Goal: Task Accomplishment & Management: Manage account settings

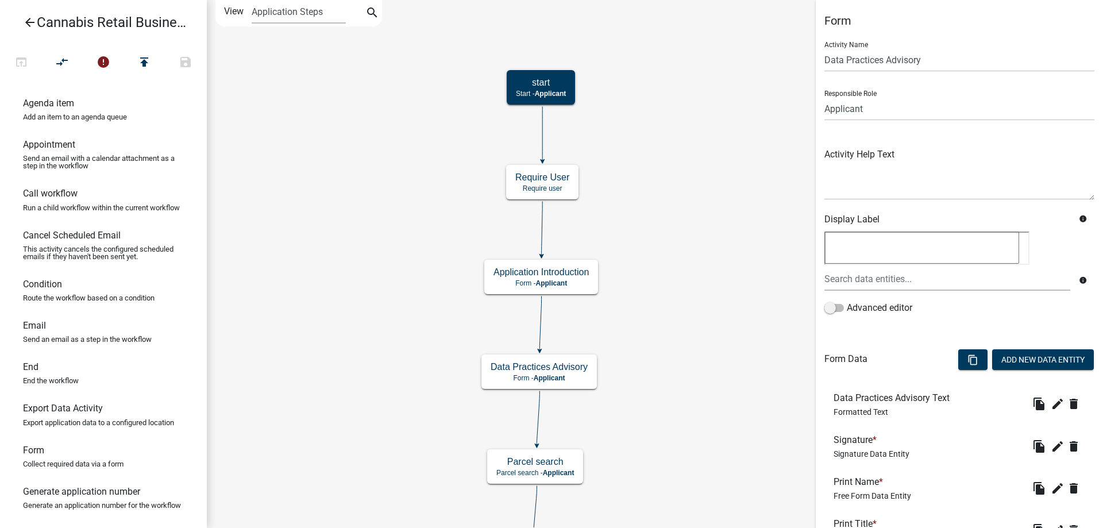
click at [690, 290] on div "start Start - Applicant Application Introduction Form - Applicant Parcel search…" at bounding box center [655, 264] width 896 height 528
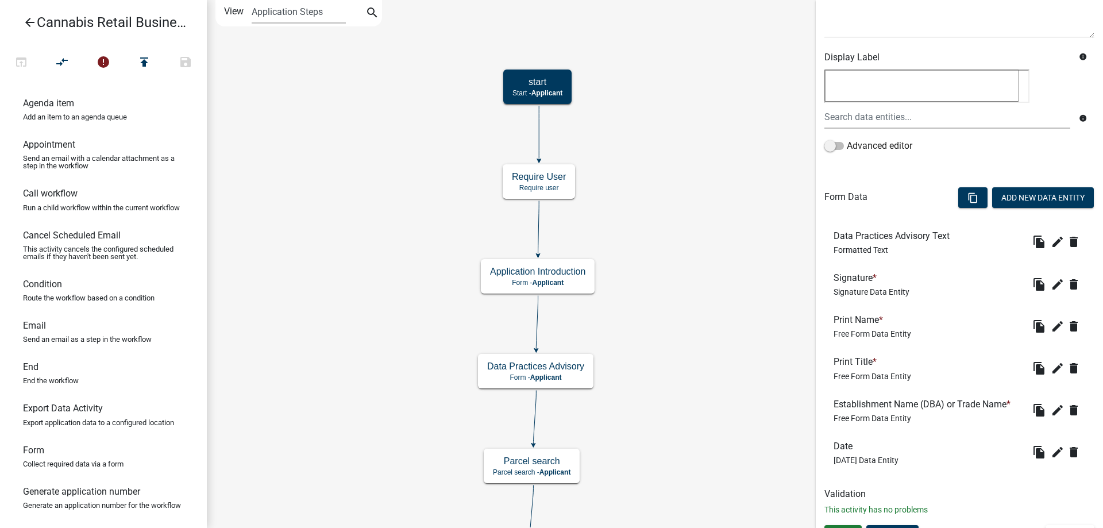
scroll to position [182, 0]
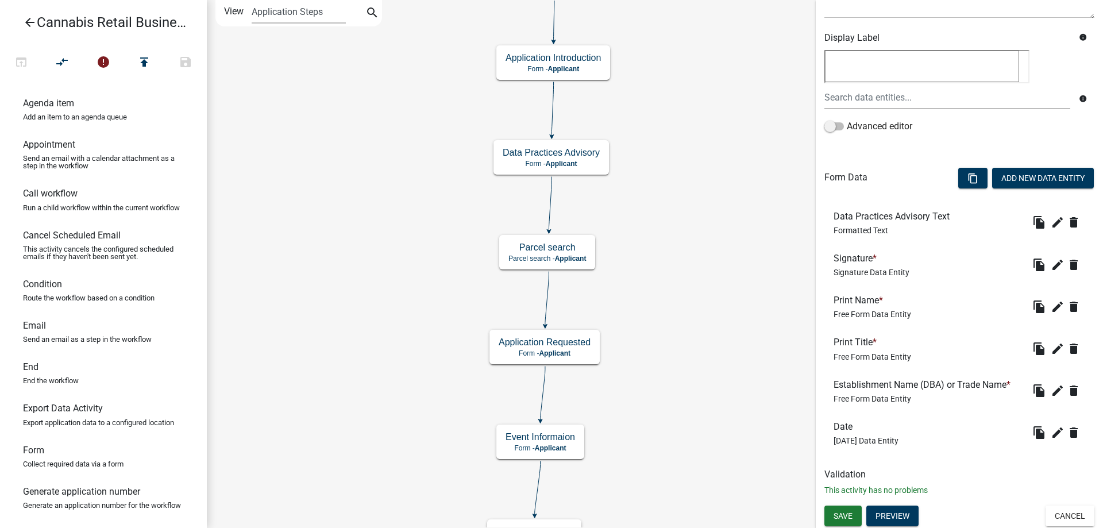
click at [682, 206] on div "start Start - Applicant Application Introduction Form - Applicant Parcel search…" at bounding box center [655, 264] width 896 height 528
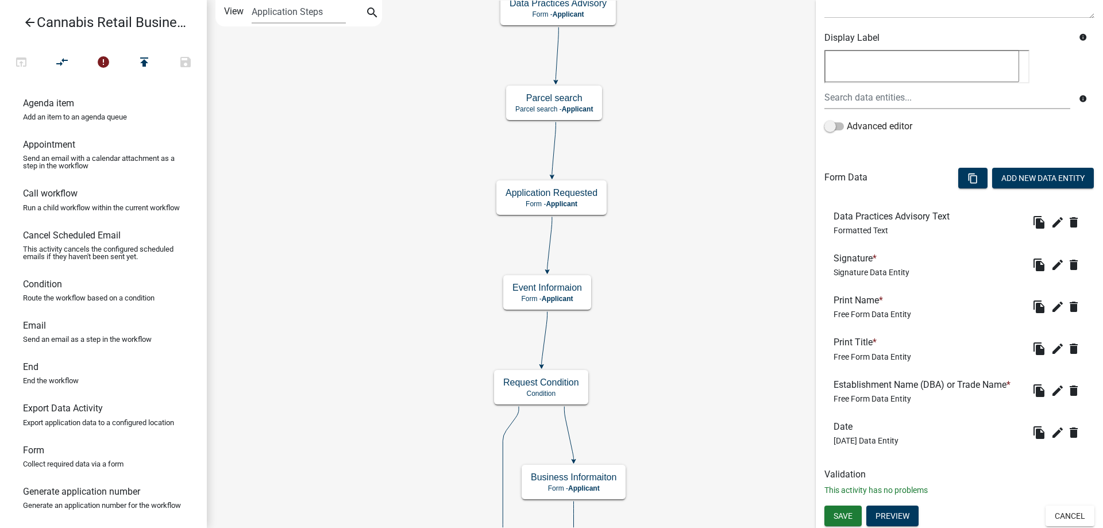
click at [686, 260] on div "start Start - Applicant Application Introduction Form - Applicant Parcel search…" at bounding box center [655, 264] width 896 height 528
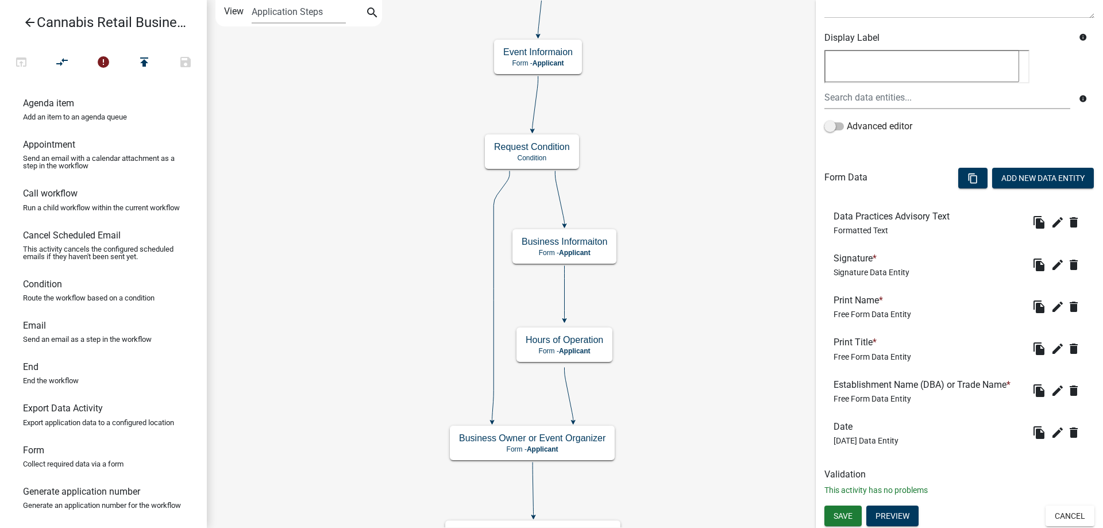
click at [678, 204] on div "start Start - Applicant Application Introduction Form - Applicant Parcel search…" at bounding box center [655, 264] width 896 height 528
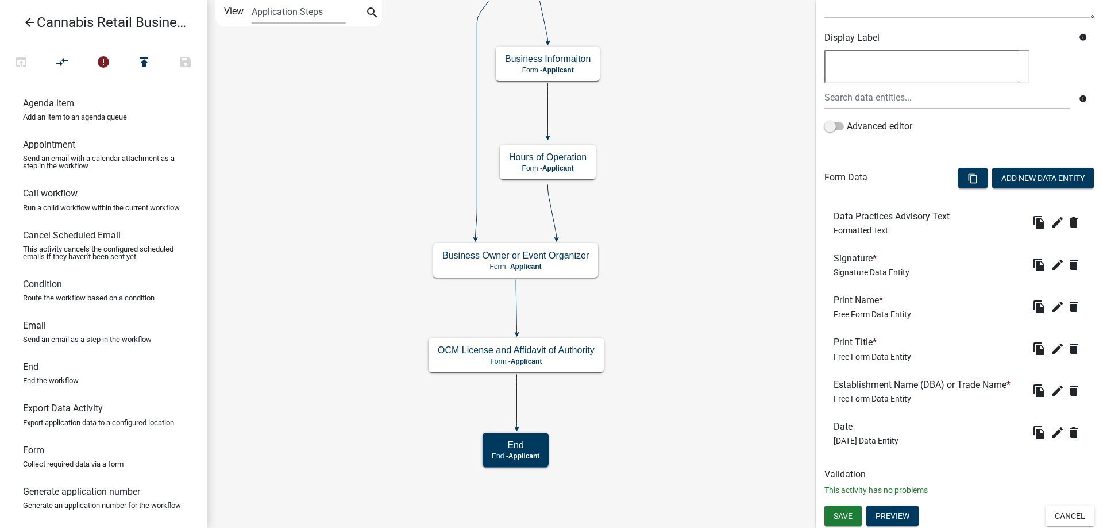
click at [676, 218] on div "start Start - Applicant Application Introduction Form - Applicant Parcel search…" at bounding box center [655, 264] width 896 height 528
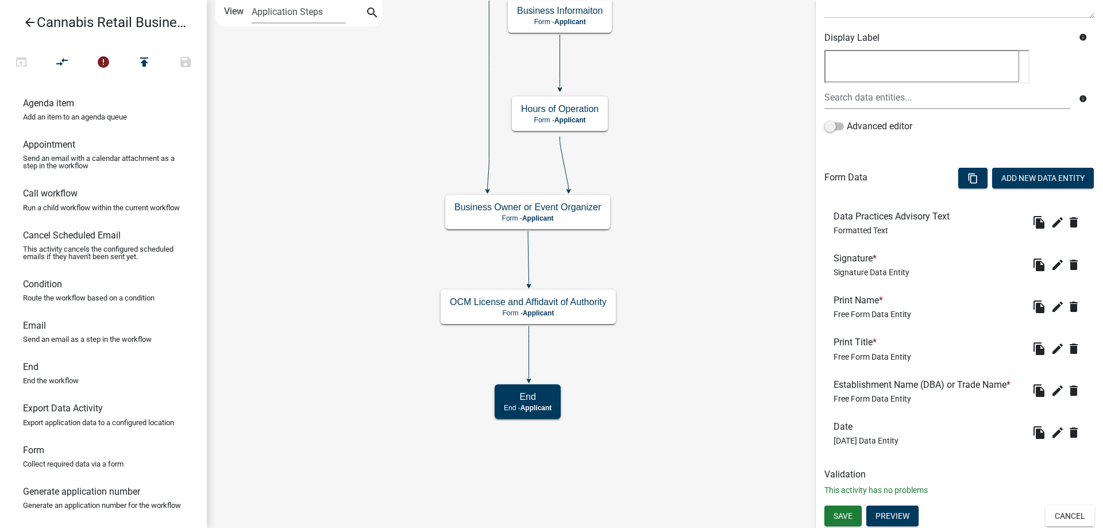
click at [706, 360] on div "start Start - Applicant Application Introduction Form - Applicant Parcel search…" at bounding box center [655, 264] width 896 height 528
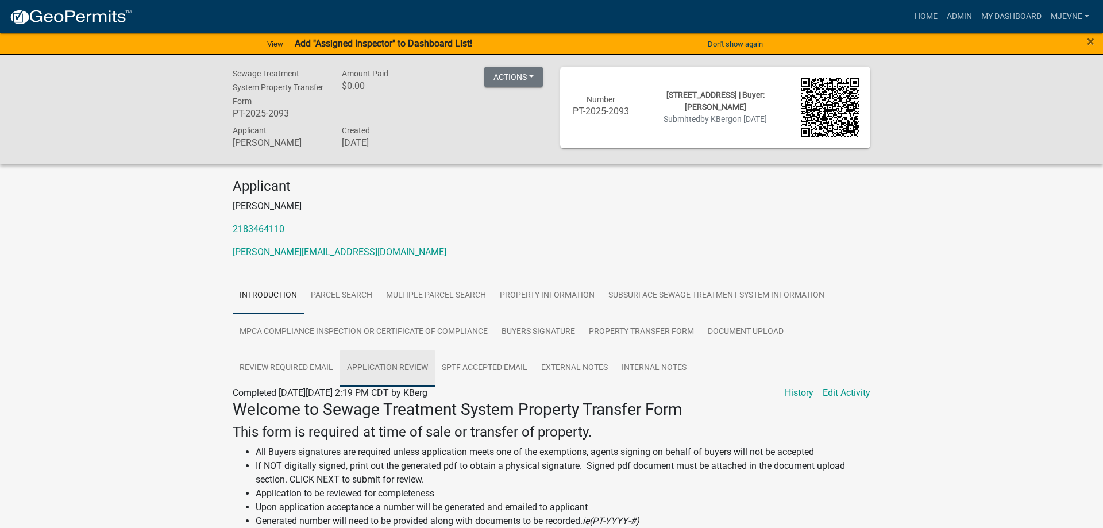
click at [393, 366] on link "Application Review" at bounding box center [387, 368] width 95 height 37
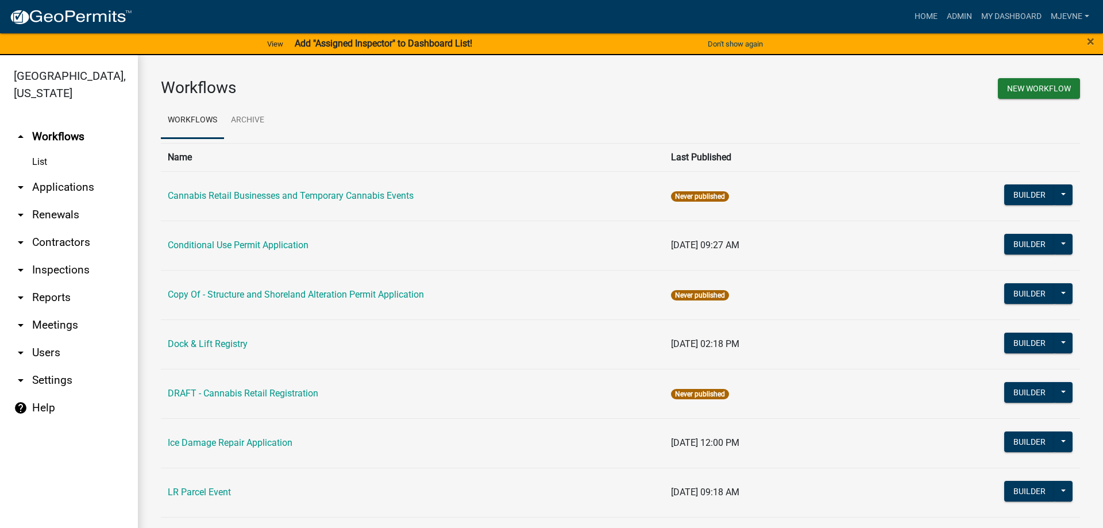
click at [21, 351] on icon "arrow_drop_down" at bounding box center [21, 353] width 14 height 14
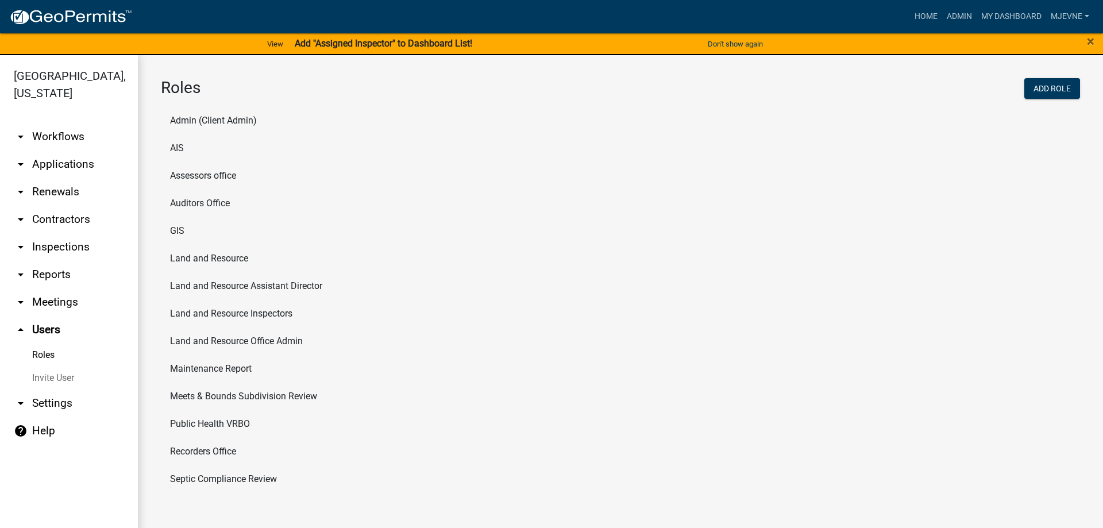
click at [211, 422] on li "Public Health VRBO" at bounding box center [620, 424] width 919 height 28
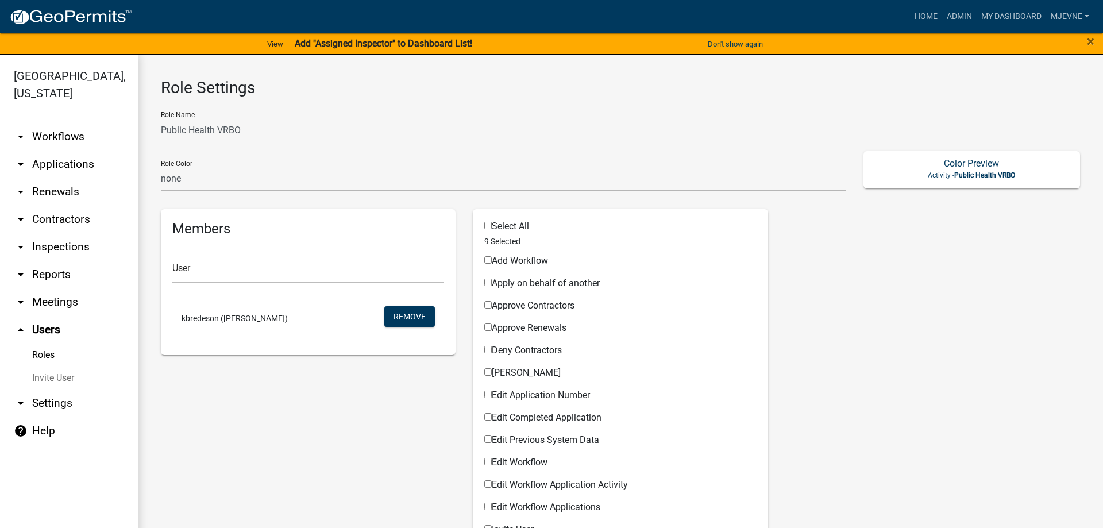
click at [40, 352] on link "Roles" at bounding box center [69, 355] width 138 height 23
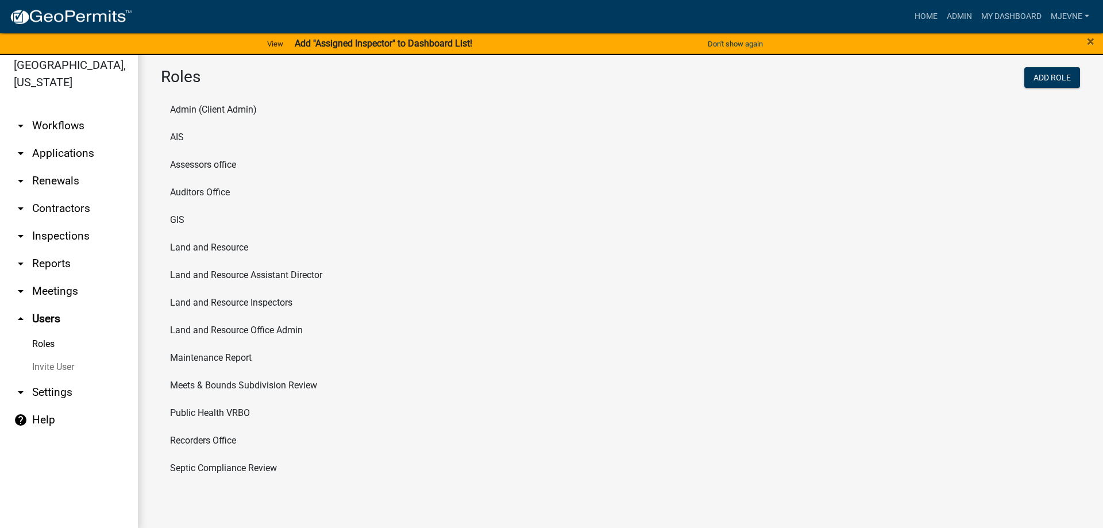
scroll to position [14, 0]
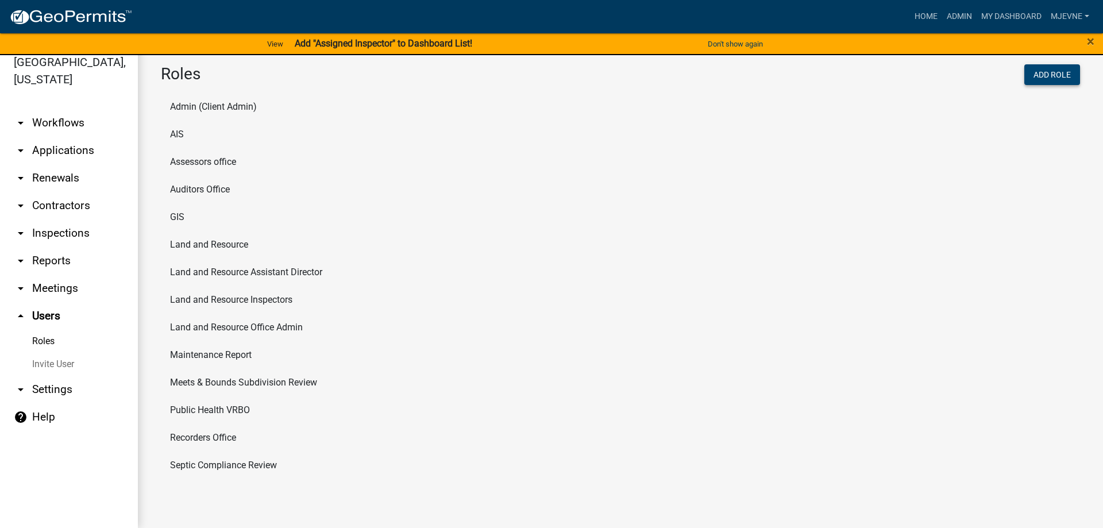
click at [1043, 74] on button "Add Role" at bounding box center [1052, 74] width 56 height 21
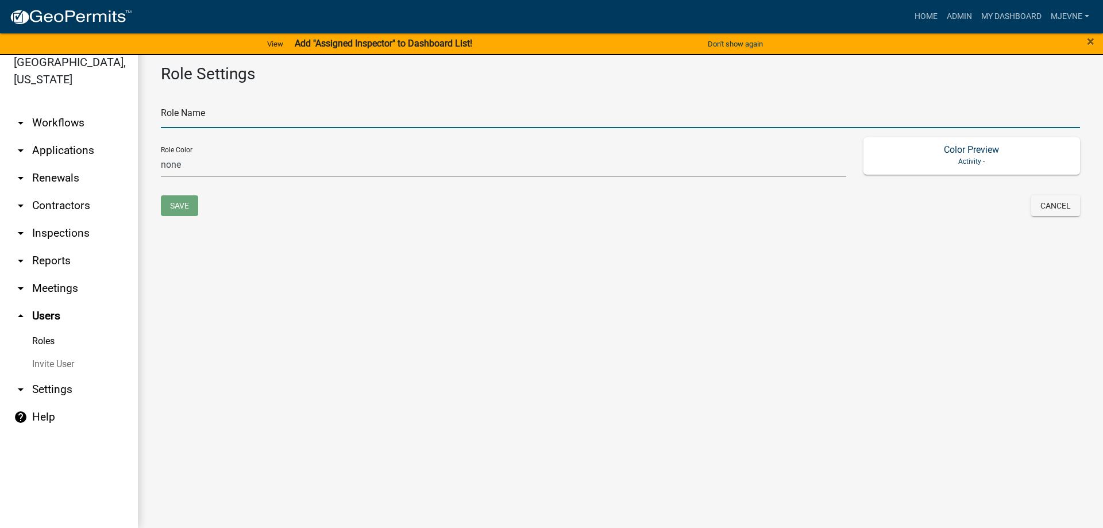
click at [230, 112] on input "text" at bounding box center [620, 117] width 919 height 24
type input "Cannabis Registration Review"
click at [161, 153] on select "none green yellow orange red purple light-blue light-green light-yellow" at bounding box center [503, 165] width 685 height 24
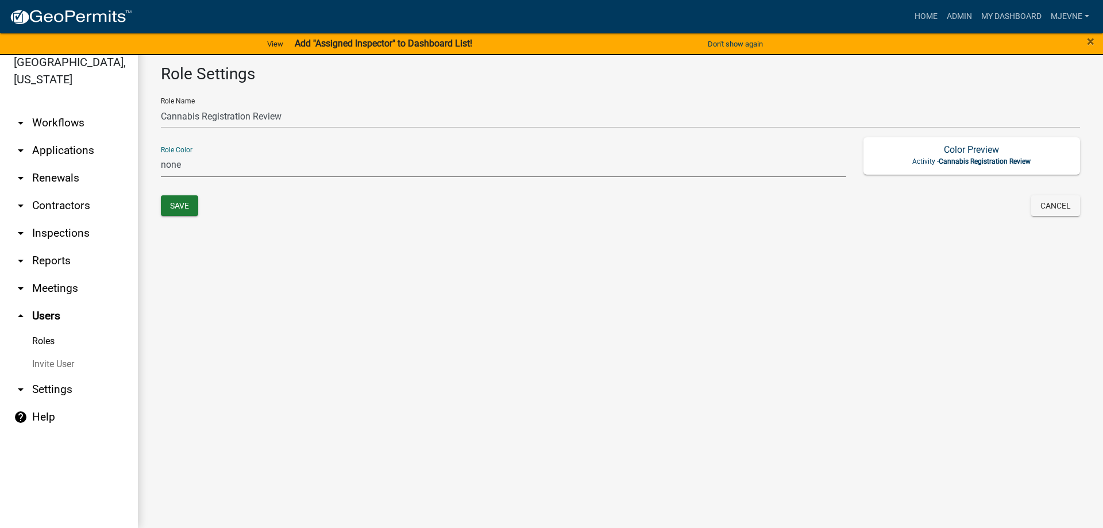
select select "5: purple"
click option "purple" at bounding box center [0, 0] width 0 height 0
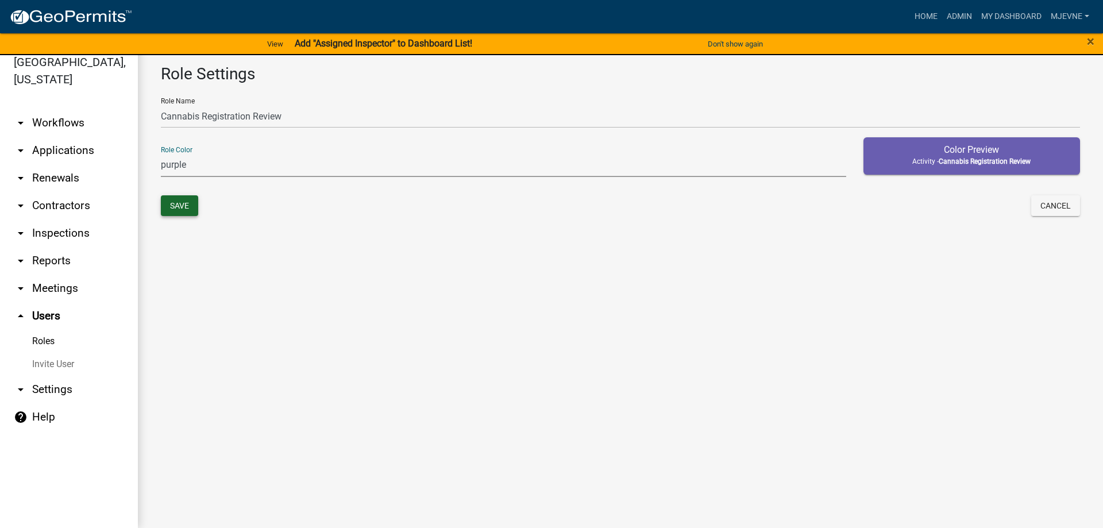
click at [179, 207] on button "Save" at bounding box center [179, 205] width 37 height 21
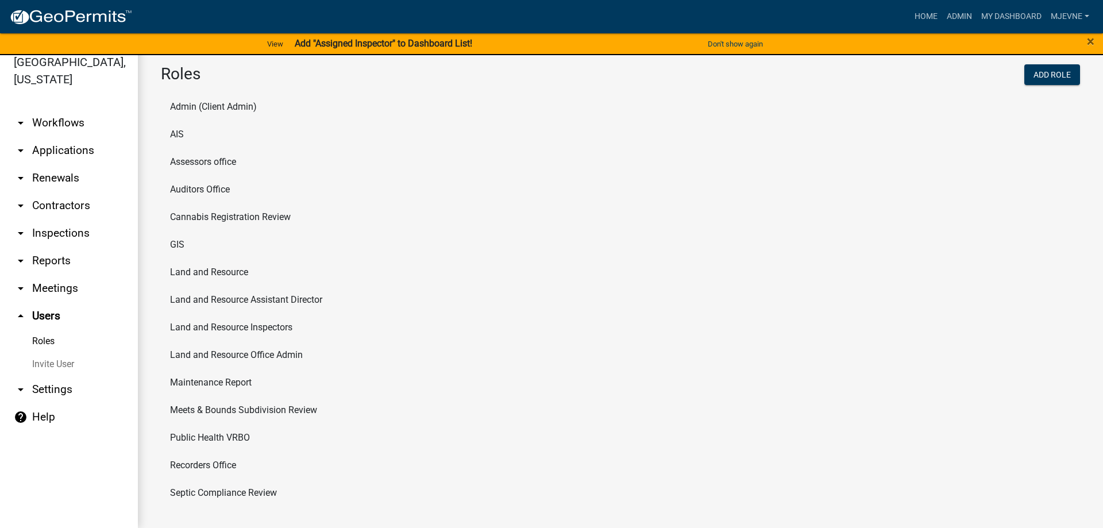
click at [234, 217] on li "Cannabis Registration Review" at bounding box center [620, 217] width 919 height 28
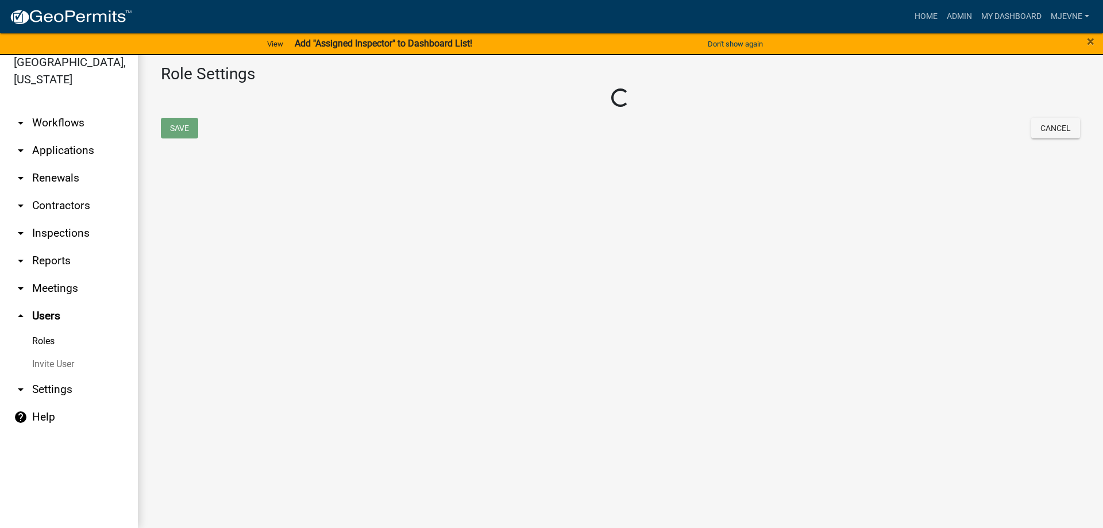
click at [234, 217] on main "Role Settings Loading... Save Cancel" at bounding box center [620, 284] width 965 height 487
select select "5: purple"
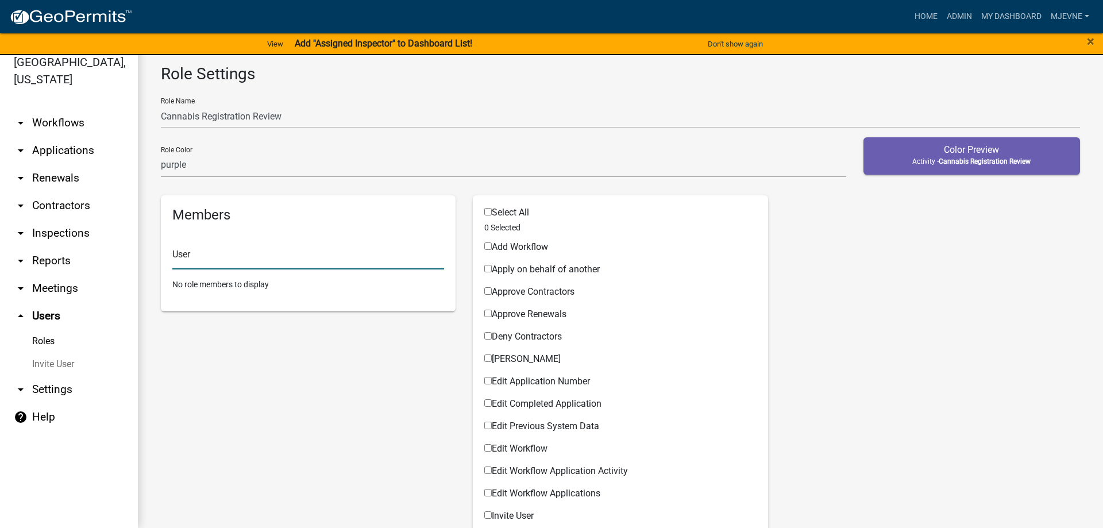
click at [212, 264] on input "text" at bounding box center [308, 258] width 272 height 24
type input "C"
type input "cleclair"
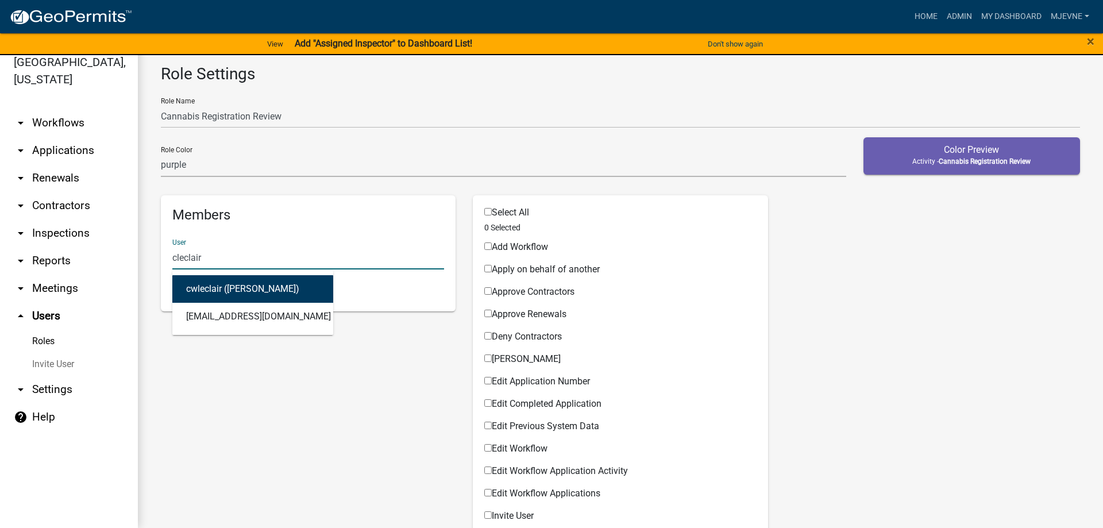
click at [213, 289] on button "cwleclair ([PERSON_NAME])" at bounding box center [252, 289] width 161 height 28
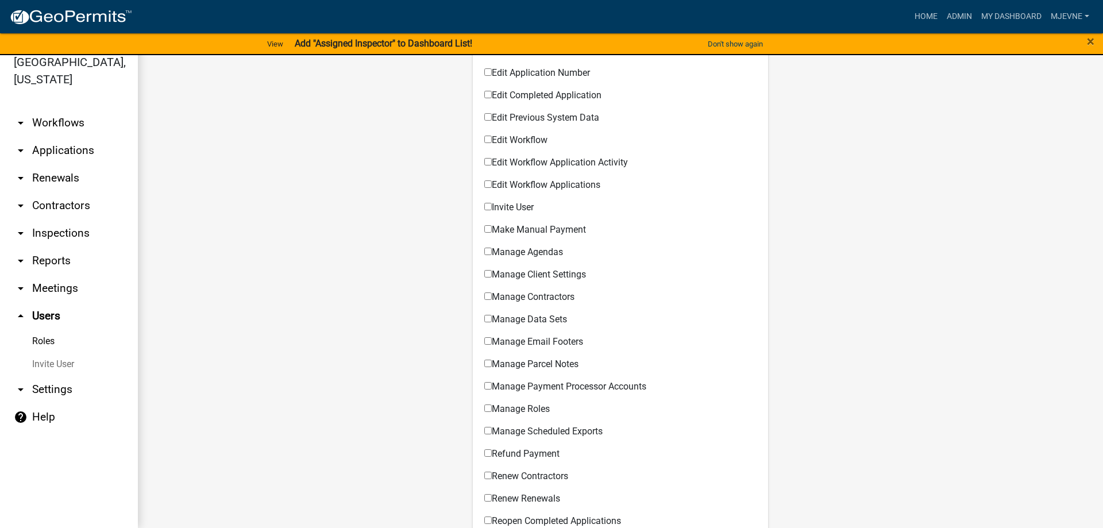
scroll to position [327, 0]
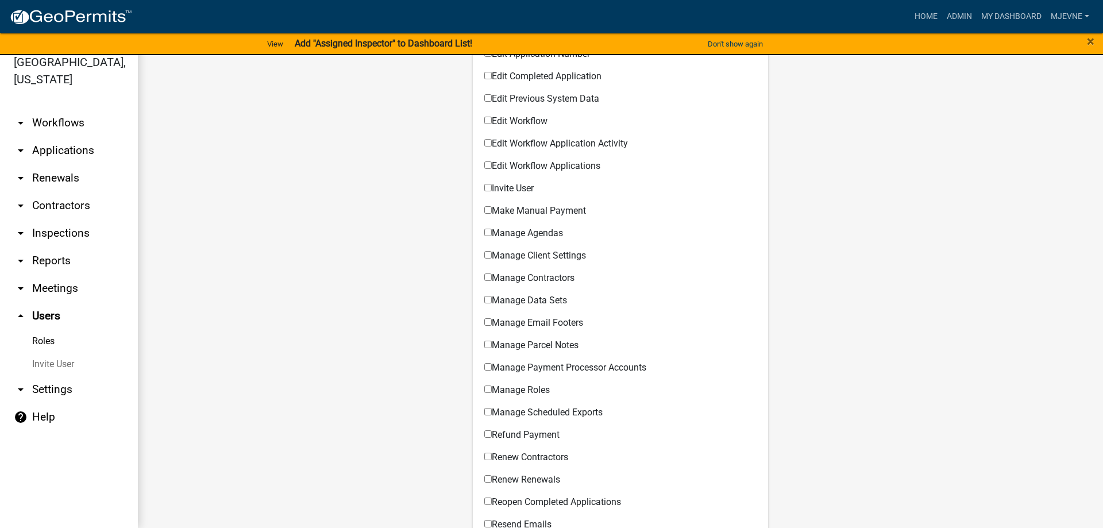
click at [487, 75] on input "Edit Completed Application" at bounding box center [487, 75] width 7 height 7
checkbox input "true"
click at [486, 121] on input "Edit Workflow" at bounding box center [487, 120] width 7 height 7
checkbox input "true"
click at [489, 142] on input "Edit Workflow Application Activity" at bounding box center [487, 142] width 7 height 7
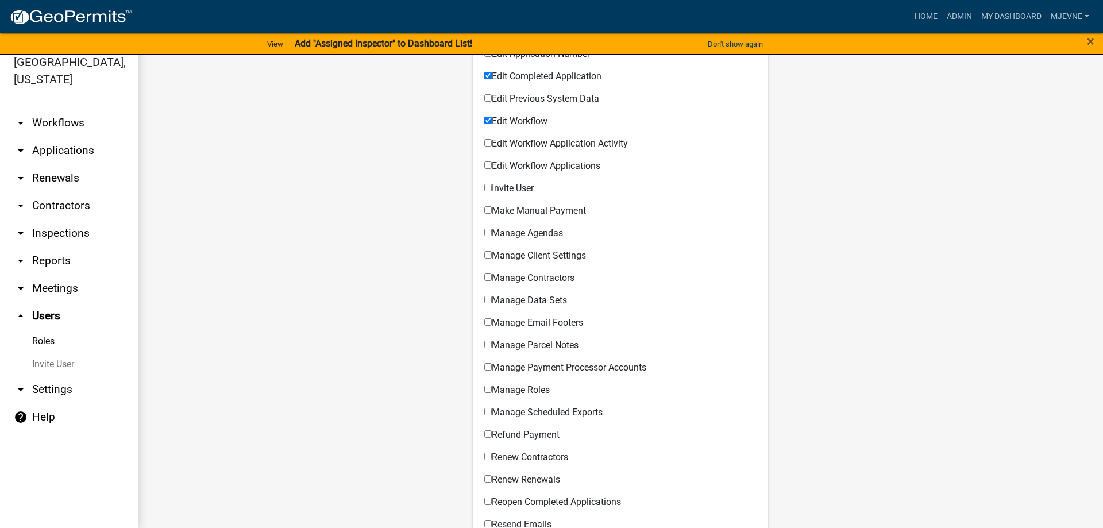
checkbox input "true"
click at [489, 167] on input "Edit Workflow Applications" at bounding box center [487, 164] width 7 height 7
checkbox input "true"
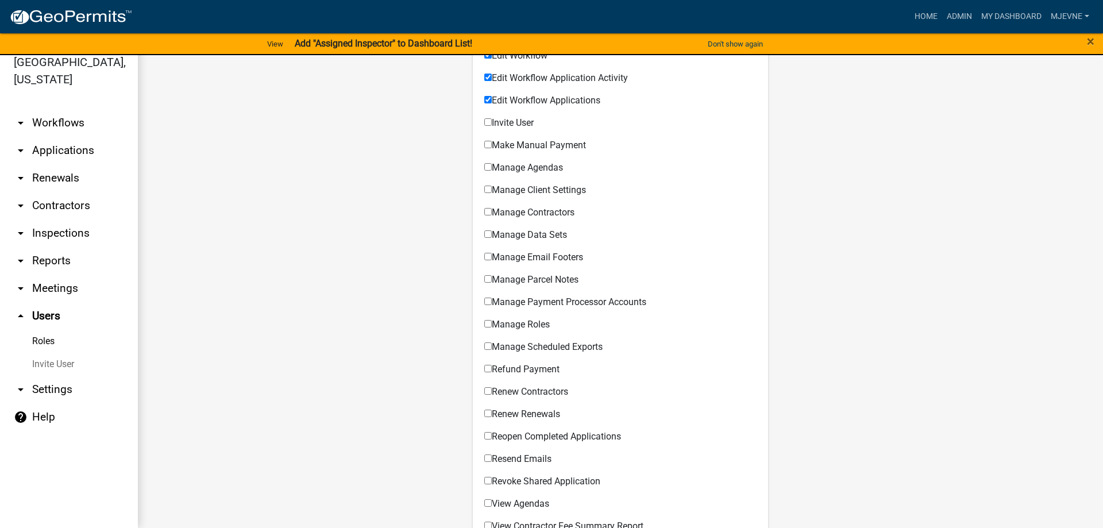
click at [486, 145] on input "Make Manual Payment" at bounding box center [487, 144] width 7 height 7
checkbox input "true"
click at [490, 166] on input "Manage Agendas" at bounding box center [487, 166] width 7 height 7
checkbox input "true"
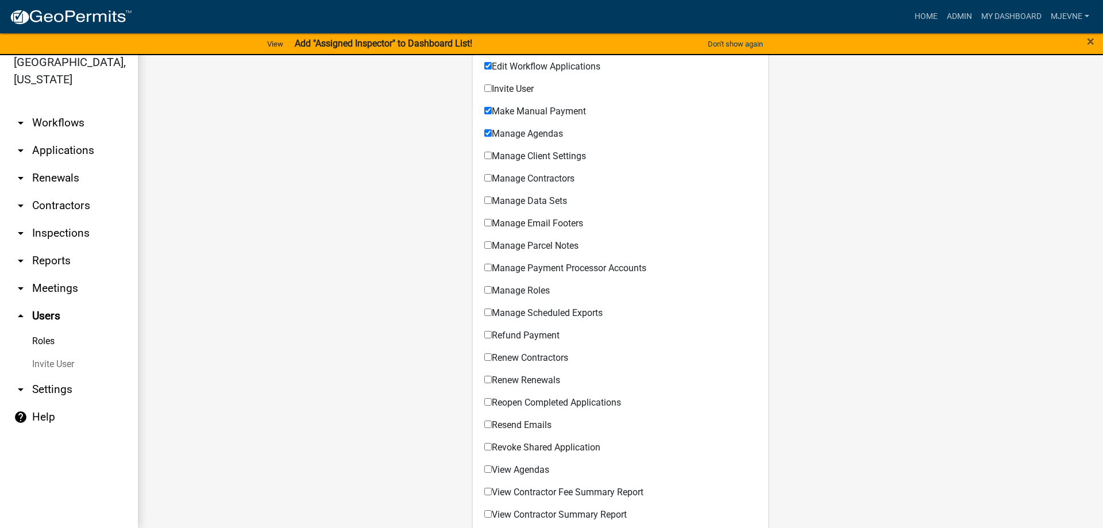
scroll to position [458, 0]
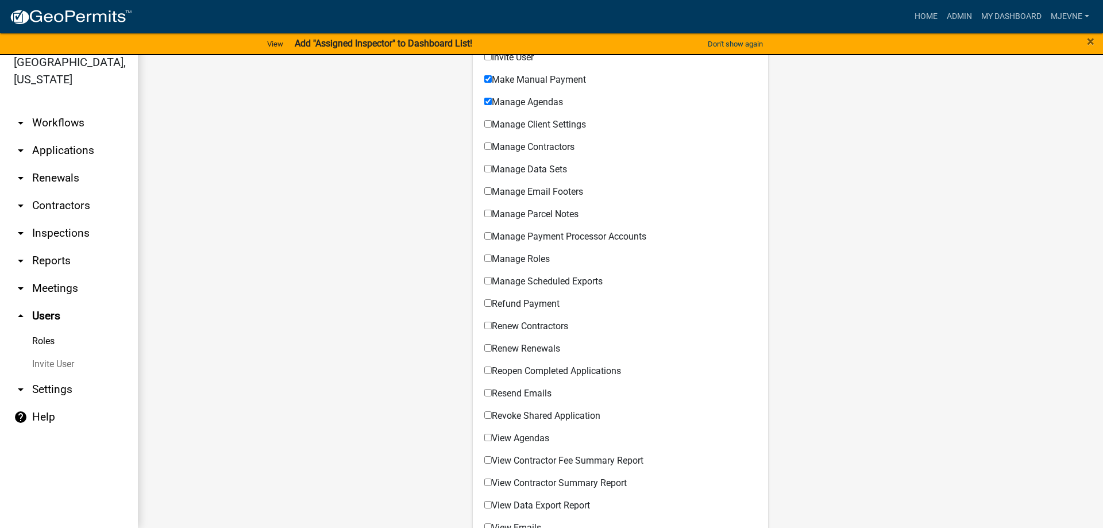
click at [488, 168] on input "Manage Data Sets" at bounding box center [487, 168] width 7 height 7
checkbox input "true"
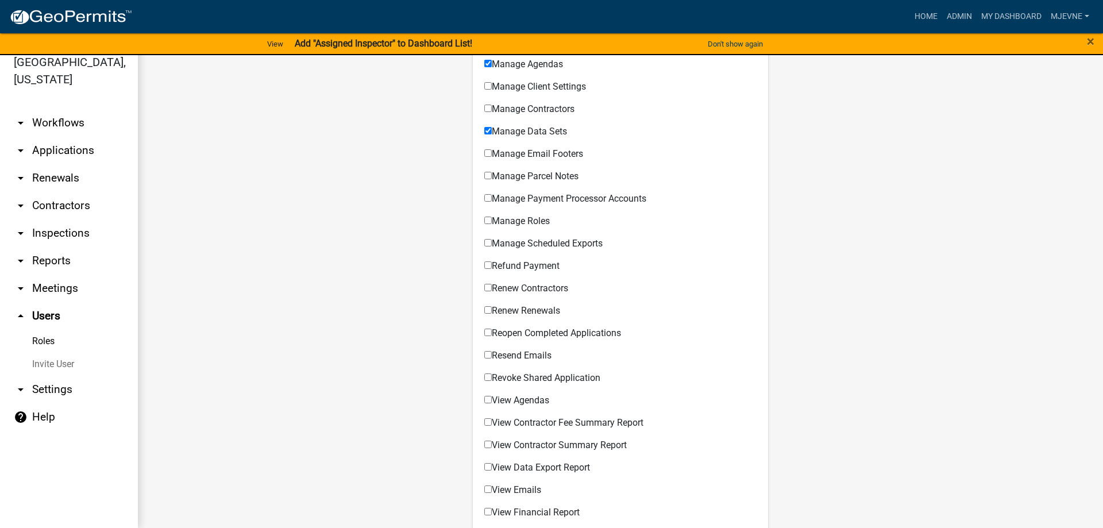
scroll to position [524, 0]
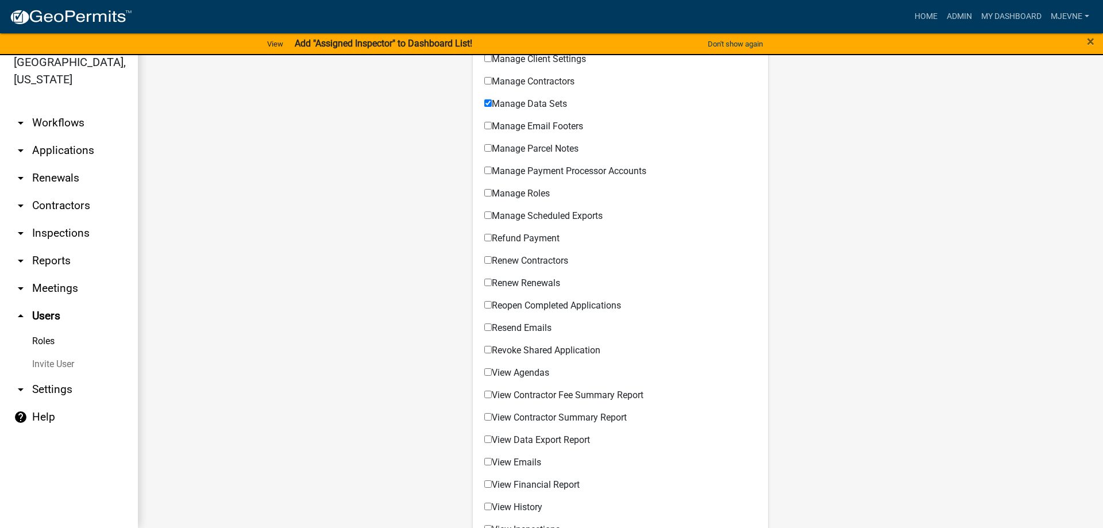
click at [491, 124] on input "Manage Email Footers" at bounding box center [487, 125] width 7 height 7
checkbox input "true"
click at [491, 148] on input "Manage Parcel Notes" at bounding box center [487, 147] width 7 height 7
checkbox input "true"
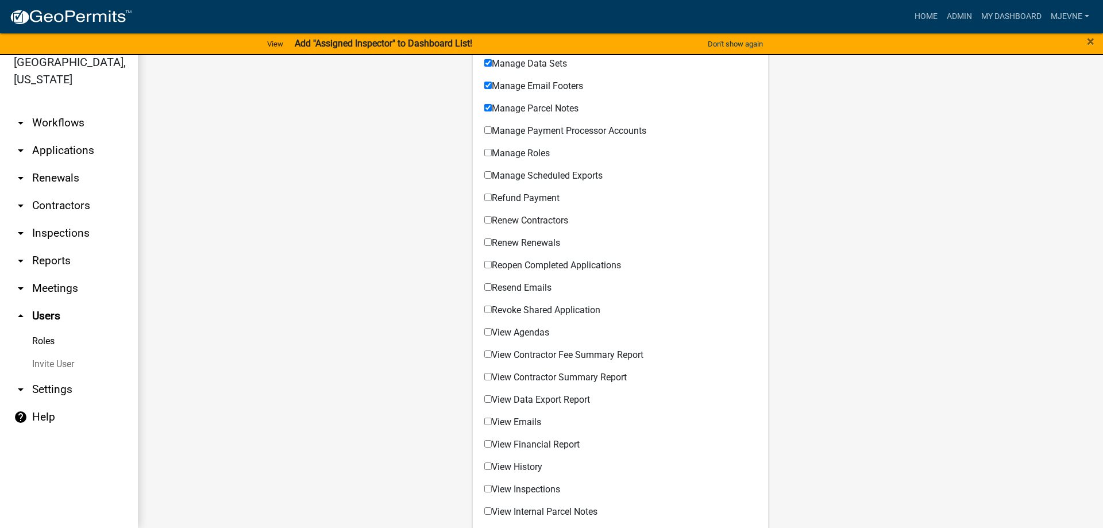
scroll to position [589, 0]
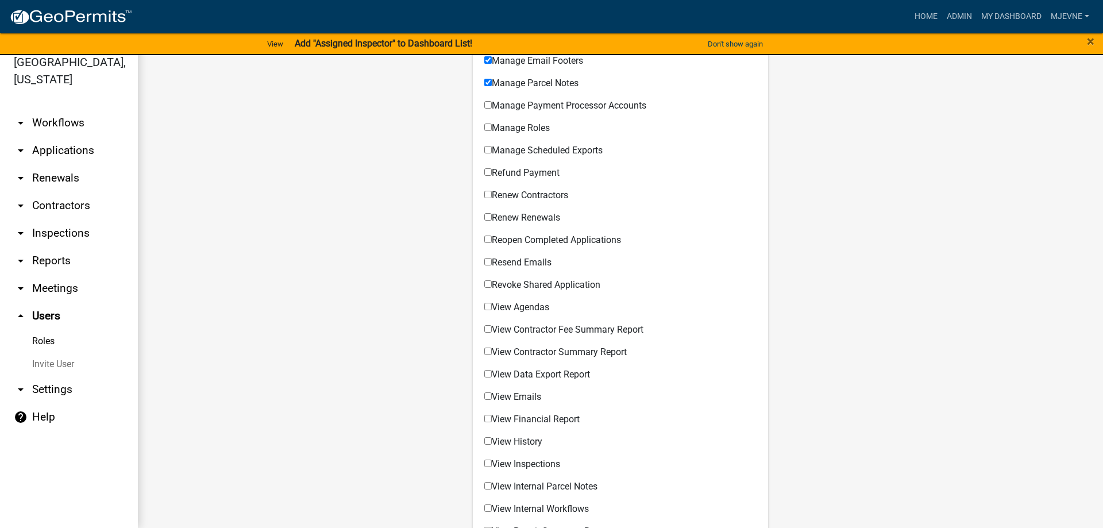
click at [489, 150] on input "Manage Scheduled Exports" at bounding box center [487, 149] width 7 height 7
checkbox input "true"
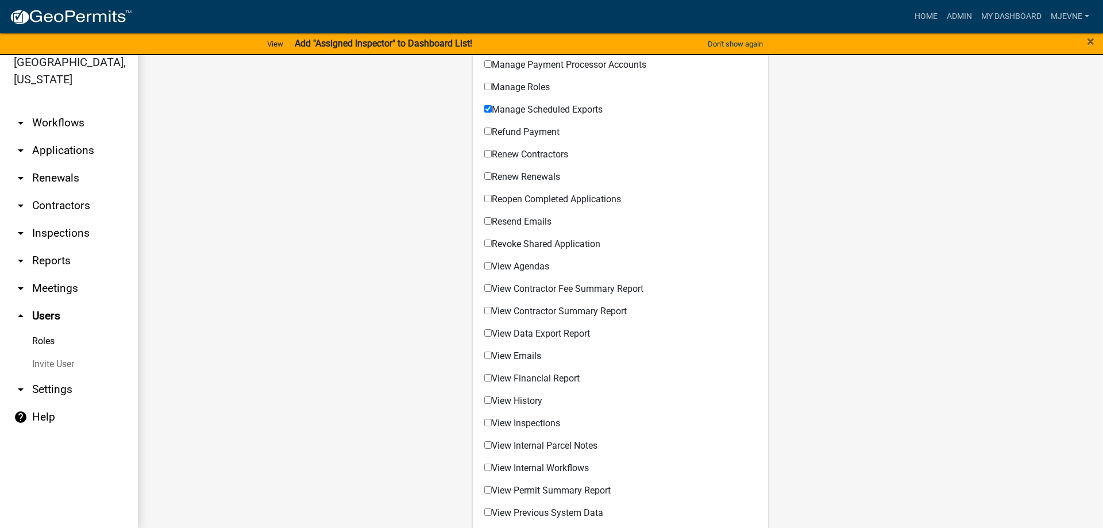
scroll to position [655, 0]
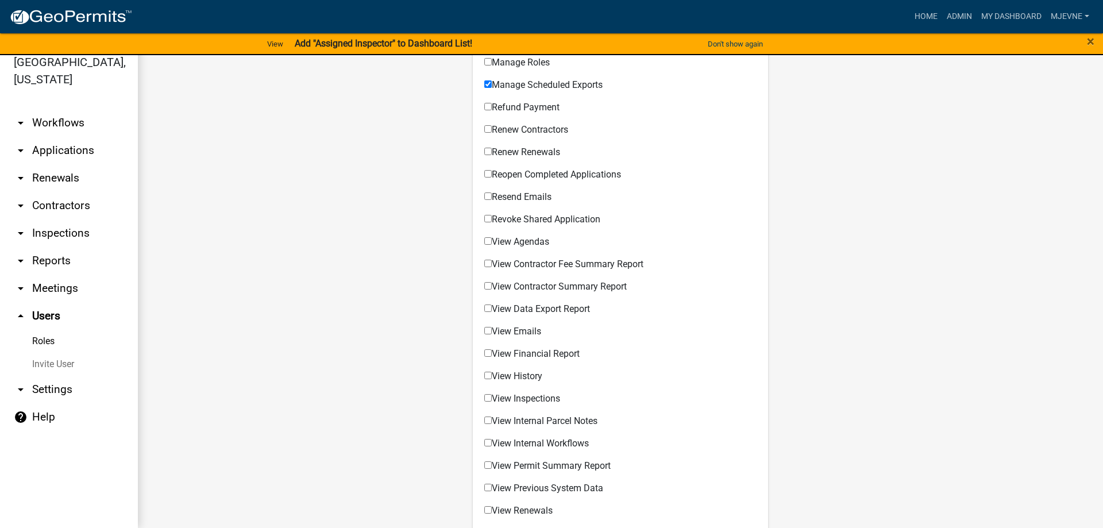
click at [485, 175] on input "Reopen Completed Applications" at bounding box center [487, 173] width 7 height 7
checkbox input "true"
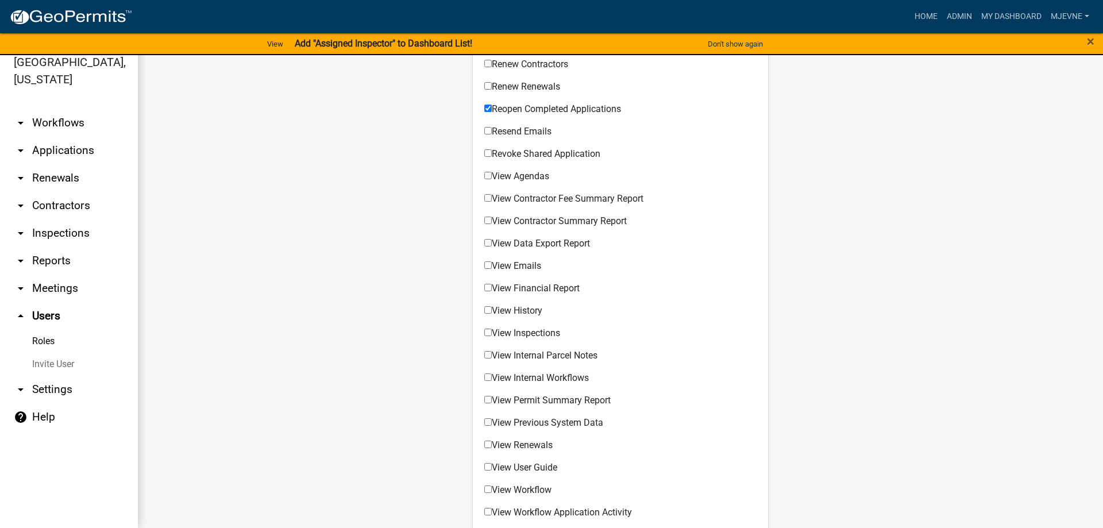
click at [489, 129] on input "Resend Emails" at bounding box center [487, 130] width 7 height 7
checkbox input "true"
click at [489, 153] on input "Revoke Shared Application" at bounding box center [487, 152] width 7 height 7
checkbox input "true"
click at [489, 178] on input "View Agendas" at bounding box center [487, 175] width 7 height 7
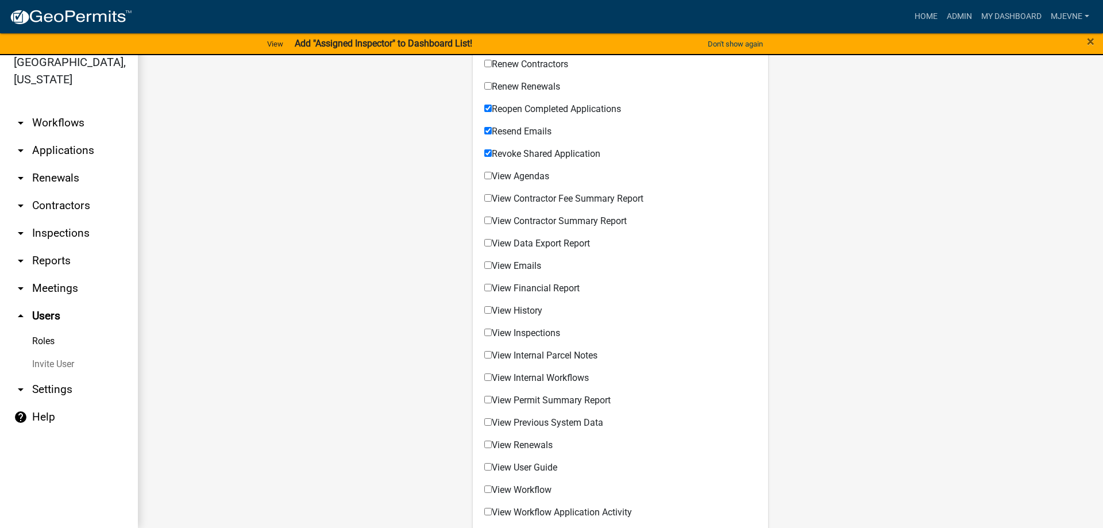
checkbox input "true"
click at [489, 241] on input "View Data Export Report" at bounding box center [487, 242] width 7 height 7
checkbox input "true"
click at [488, 267] on input "View Emails" at bounding box center [487, 264] width 7 height 7
checkbox input "true"
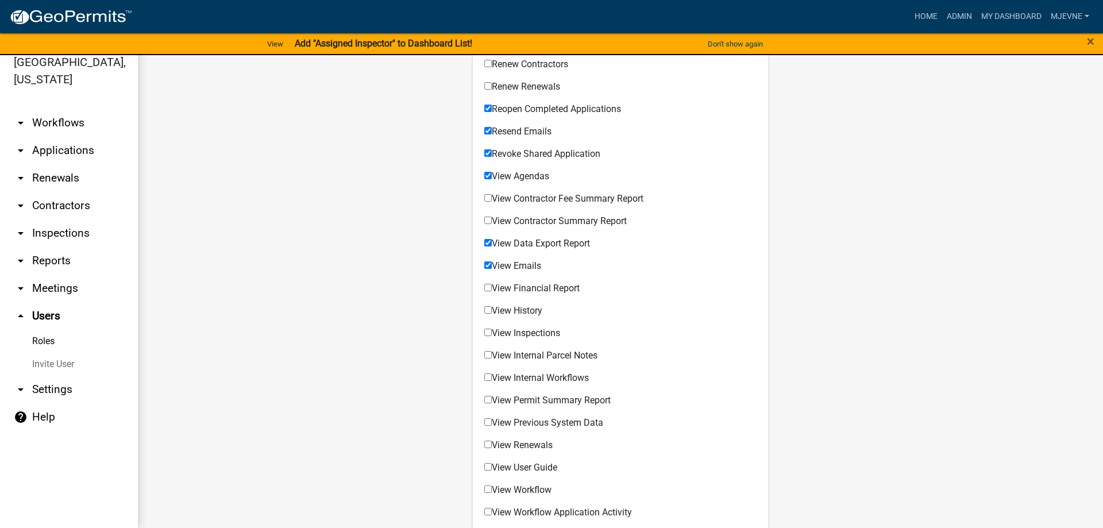
click at [489, 311] on input "View History" at bounding box center [487, 309] width 7 height 7
checkbox input "true"
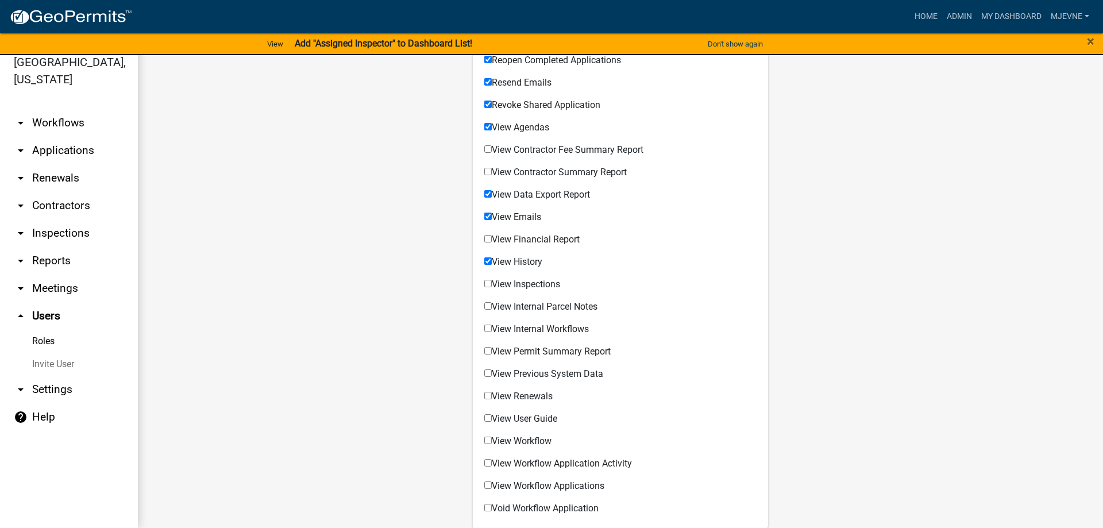
scroll to position [786, 0]
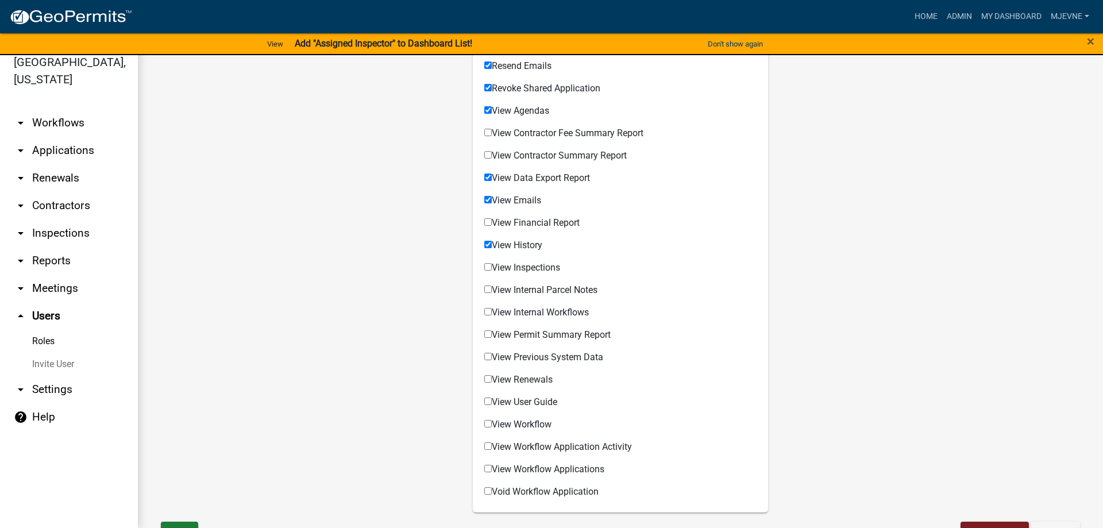
click at [489, 290] on input "View Internal Parcel Notes" at bounding box center [487, 289] width 7 height 7
checkbox input "true"
click at [487, 313] on input "View Internal Workflows" at bounding box center [487, 311] width 7 height 7
checkbox input "true"
click at [488, 335] on input "View Permit Summary Report" at bounding box center [487, 333] width 7 height 7
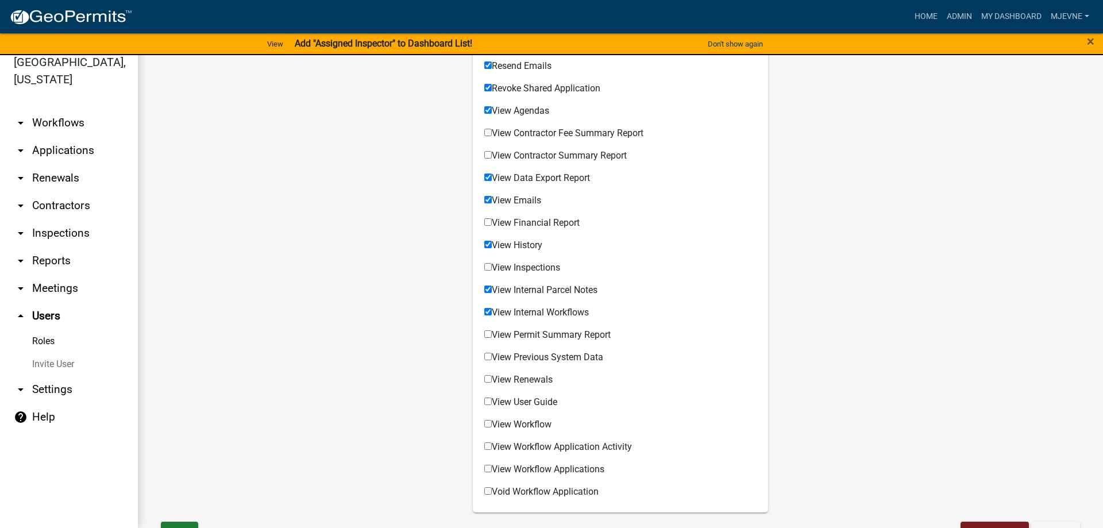
checkbox input "true"
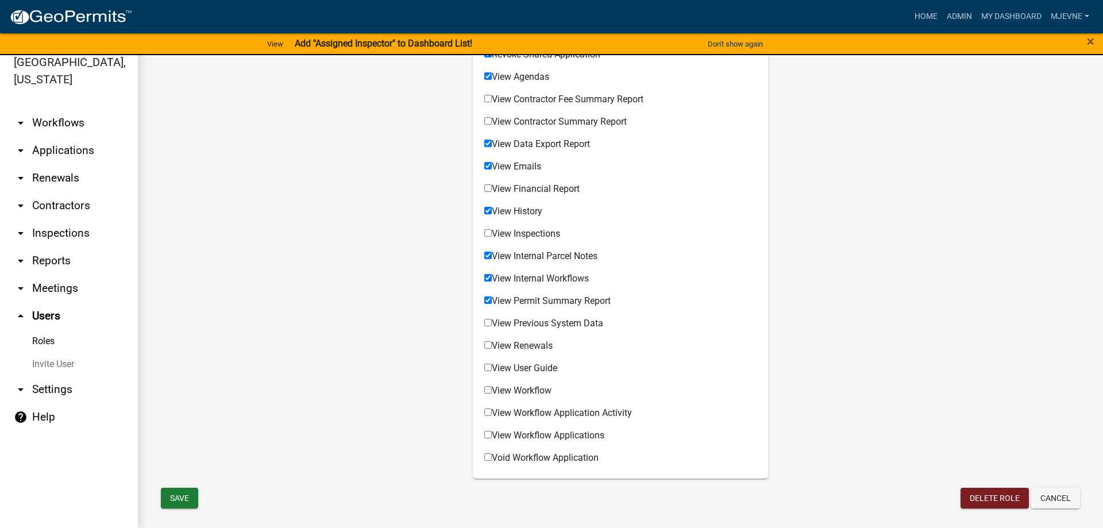
scroll to position [836, 0]
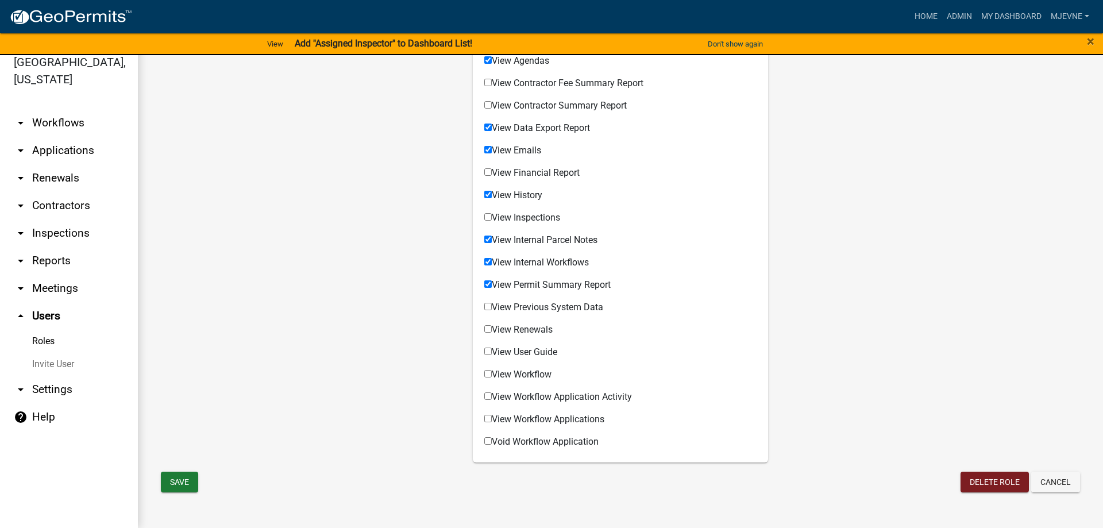
click at [491, 331] on input "View Renewals" at bounding box center [487, 328] width 7 height 7
checkbox input "true"
click at [491, 352] on input "View User Guide" at bounding box center [487, 351] width 7 height 7
checkbox input "true"
click at [491, 377] on input "View Workflow" at bounding box center [487, 373] width 7 height 7
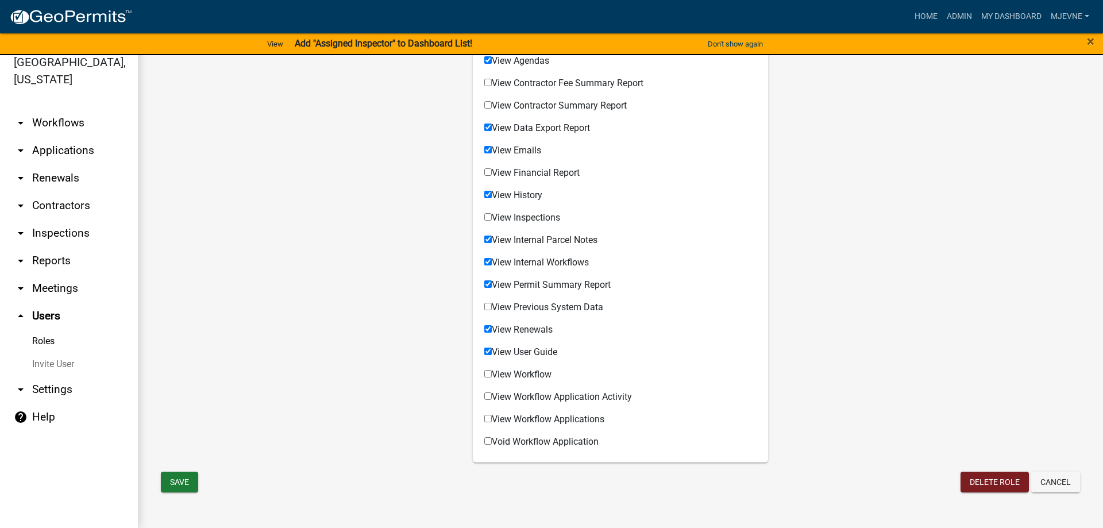
checkbox input "true"
click at [489, 398] on input "View Workflow Application Activity" at bounding box center [487, 395] width 7 height 7
checkbox input "true"
click at [487, 419] on input "View Workflow Applications" at bounding box center [487, 418] width 7 height 7
checkbox input "true"
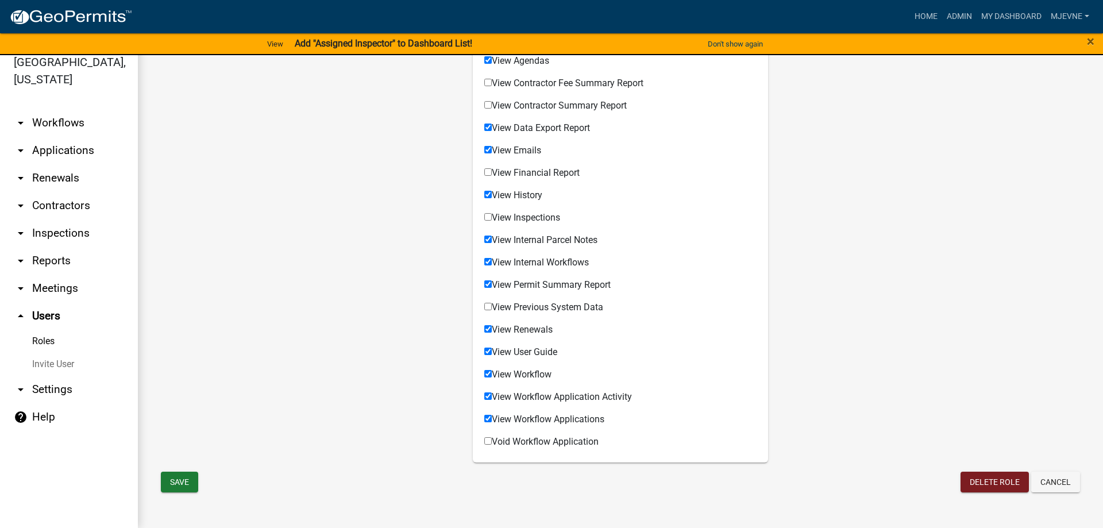
click at [489, 443] on input "Void Workflow Application" at bounding box center [487, 440] width 7 height 7
checkbox input "true"
click at [176, 483] on button "Save" at bounding box center [179, 482] width 37 height 21
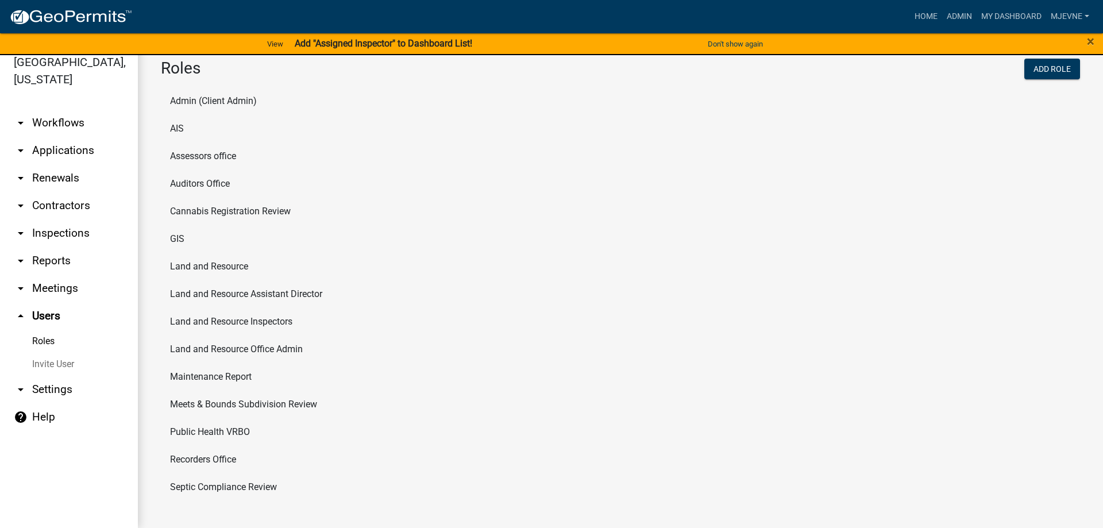
scroll to position [6, 0]
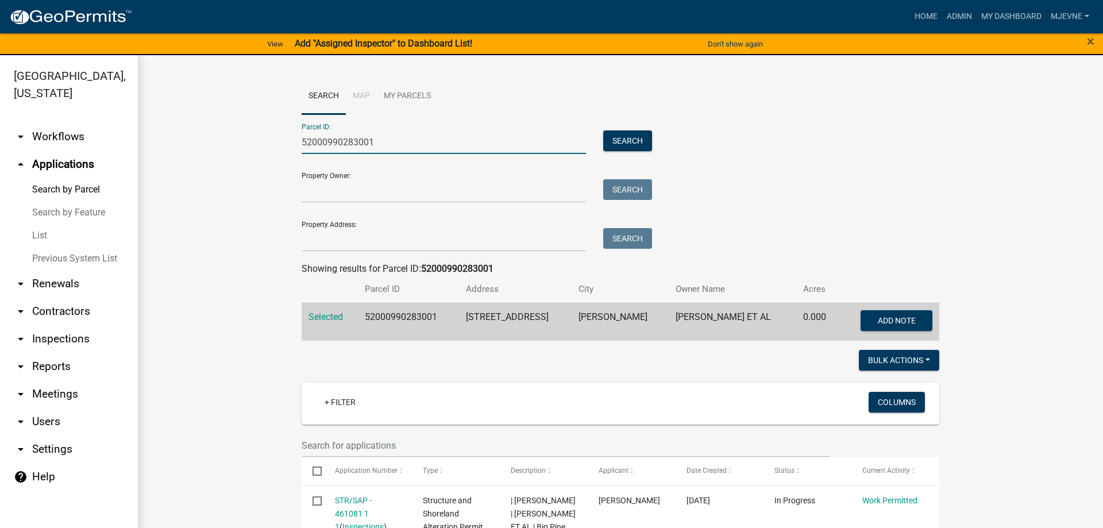
drag, startPoint x: 402, startPoint y: 140, endPoint x: 203, endPoint y: 129, distance: 199.1
click at [302, 130] on input "52000990283001" at bounding box center [444, 142] width 284 height 24
paste input "17000991184000"
type input "17000991184000"
click at [622, 140] on button "Search" at bounding box center [627, 140] width 49 height 21
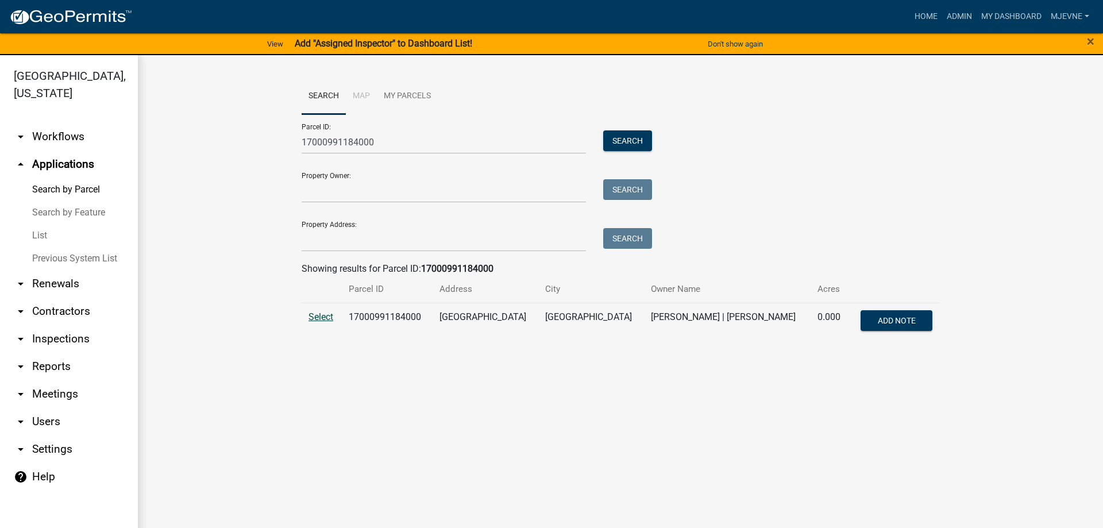
click at [322, 320] on span "Select" at bounding box center [320, 316] width 25 height 11
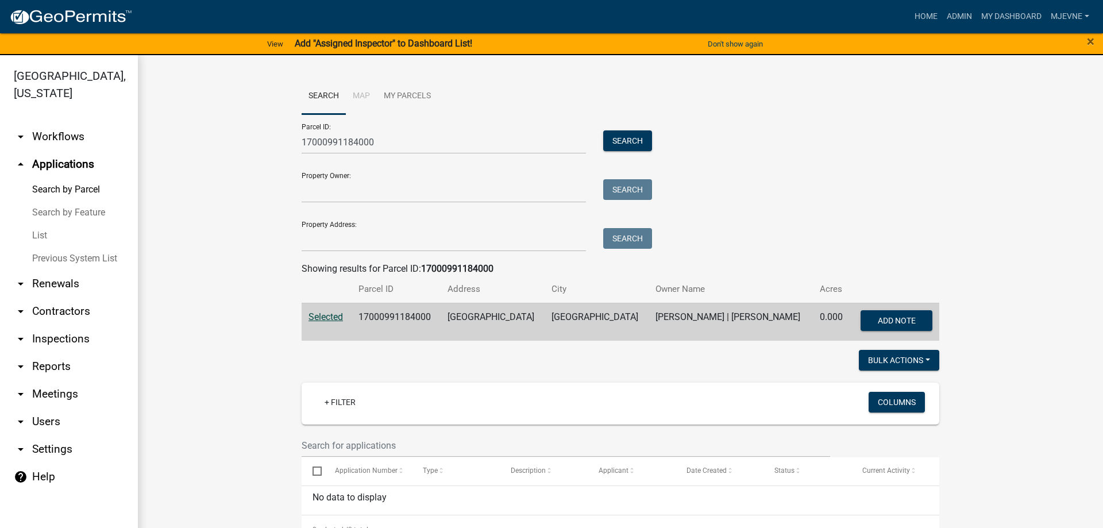
click at [324, 318] on span "Selected" at bounding box center [325, 316] width 34 height 11
click at [224, 155] on wm-workflow-application-search-view "Search Map My Parcels Parcel ID: 17000991184000 Search Property Owner: Search P…" at bounding box center [620, 416] width 919 height 676
drag, startPoint x: 407, startPoint y: 140, endPoint x: 226, endPoint y: 138, distance: 181.5
click at [302, 138] on input "17000991184000" at bounding box center [444, 142] width 284 height 24
click at [54, 188] on link "Search by Parcel" at bounding box center [69, 189] width 138 height 23
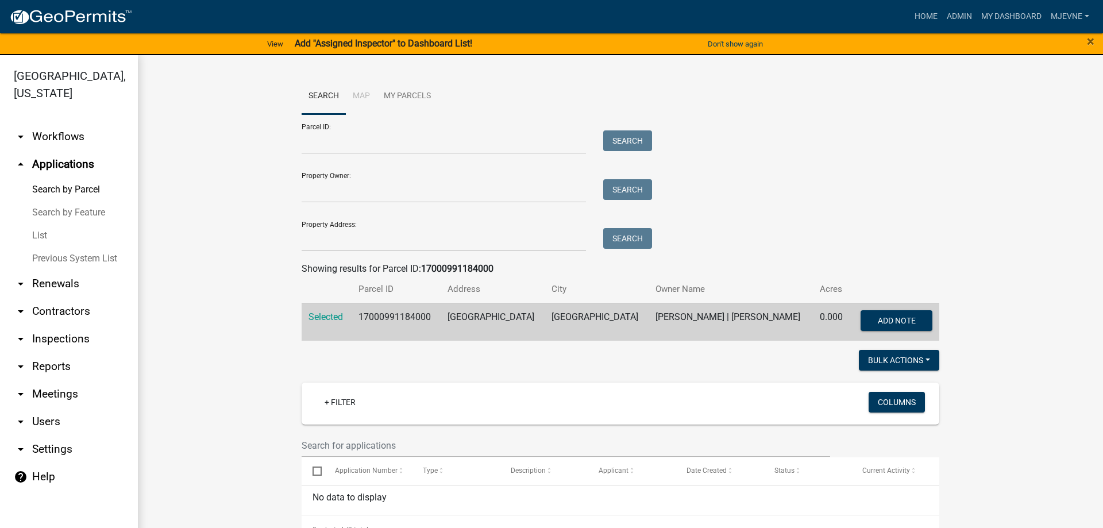
click at [54, 190] on link "Search by Parcel" at bounding box center [69, 189] width 138 height 23
click at [59, 138] on link "arrow_drop_down Workflows" at bounding box center [69, 137] width 138 height 28
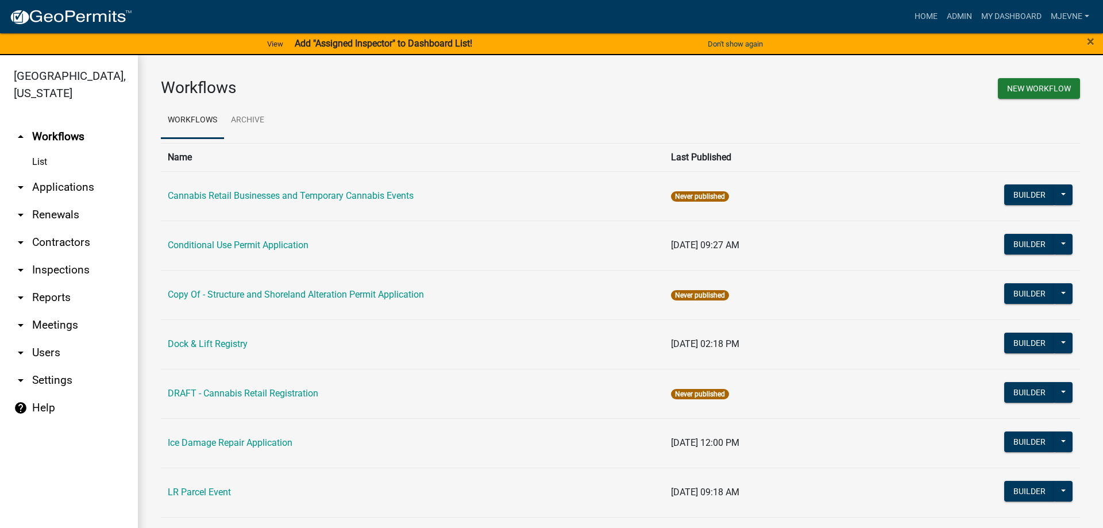
click at [55, 187] on link "arrow_drop_down Applications" at bounding box center [69, 187] width 138 height 28
